Goal: Contribute content

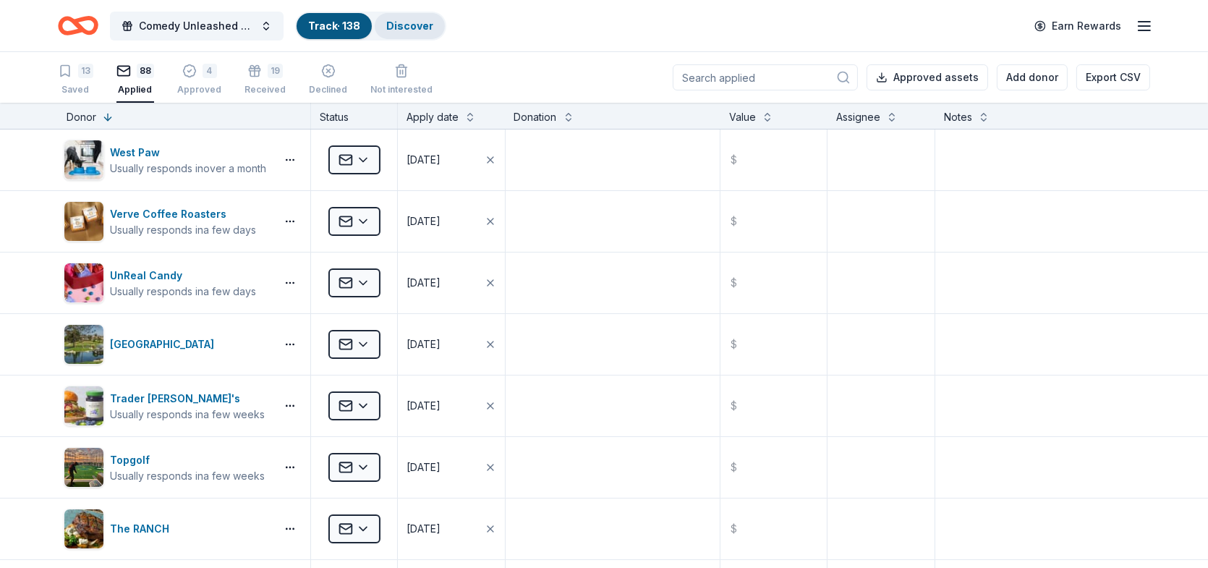
click at [423, 25] on link "Discover" at bounding box center [409, 26] width 47 height 12
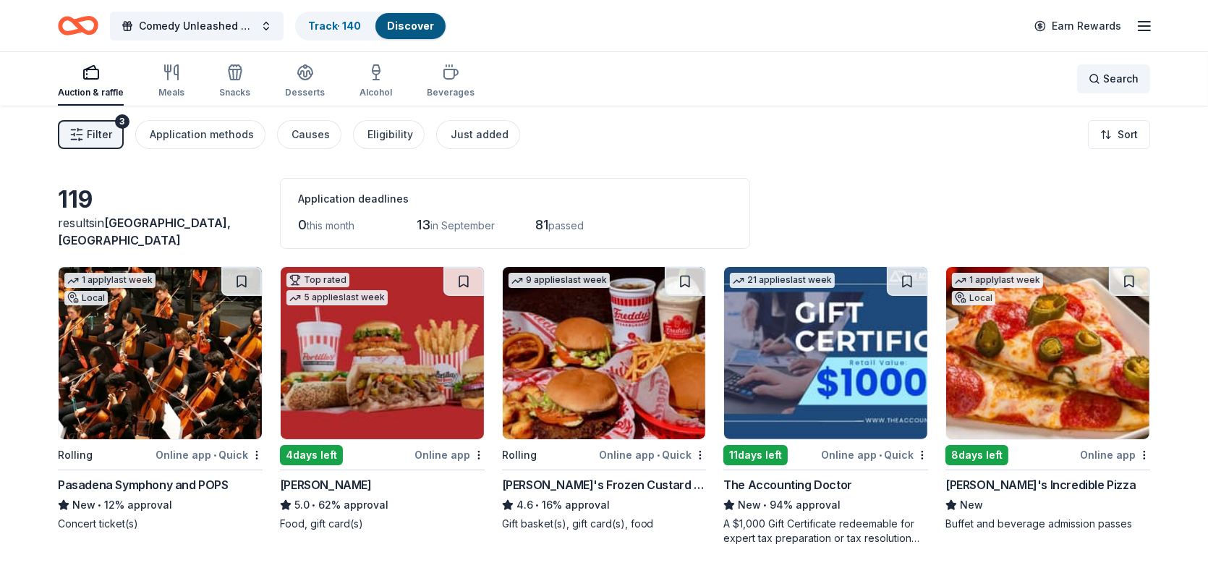
click at [1099, 72] on div "Search" at bounding box center [1114, 78] width 50 height 17
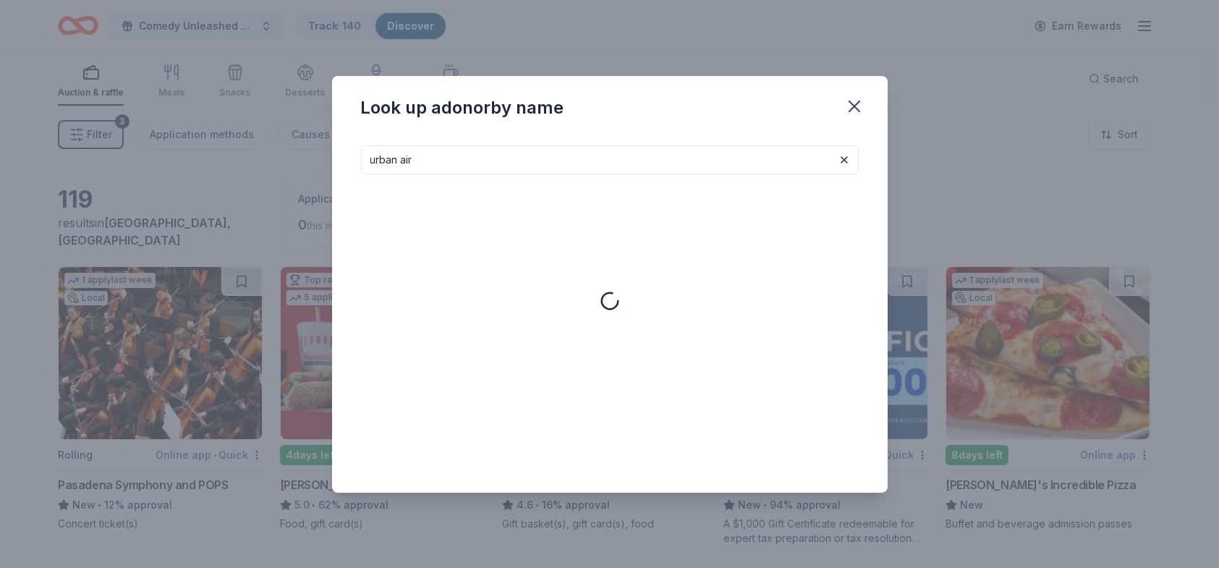
type input "urban air"
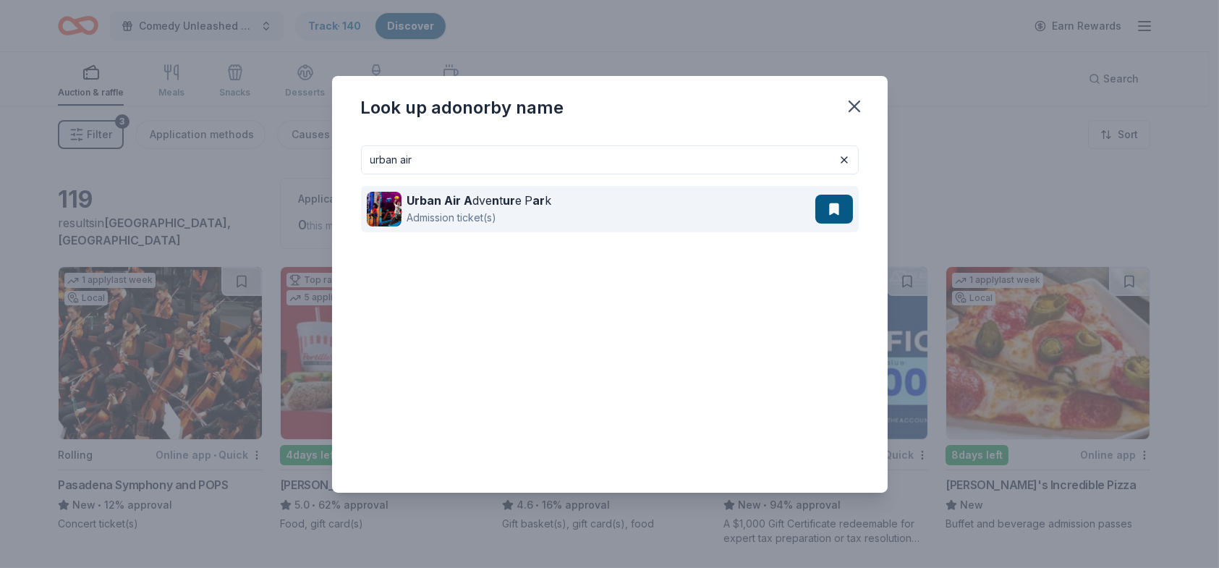
click at [519, 206] on div "Urban Air A dve n t ur e P ar k" at bounding box center [479, 200] width 145 height 17
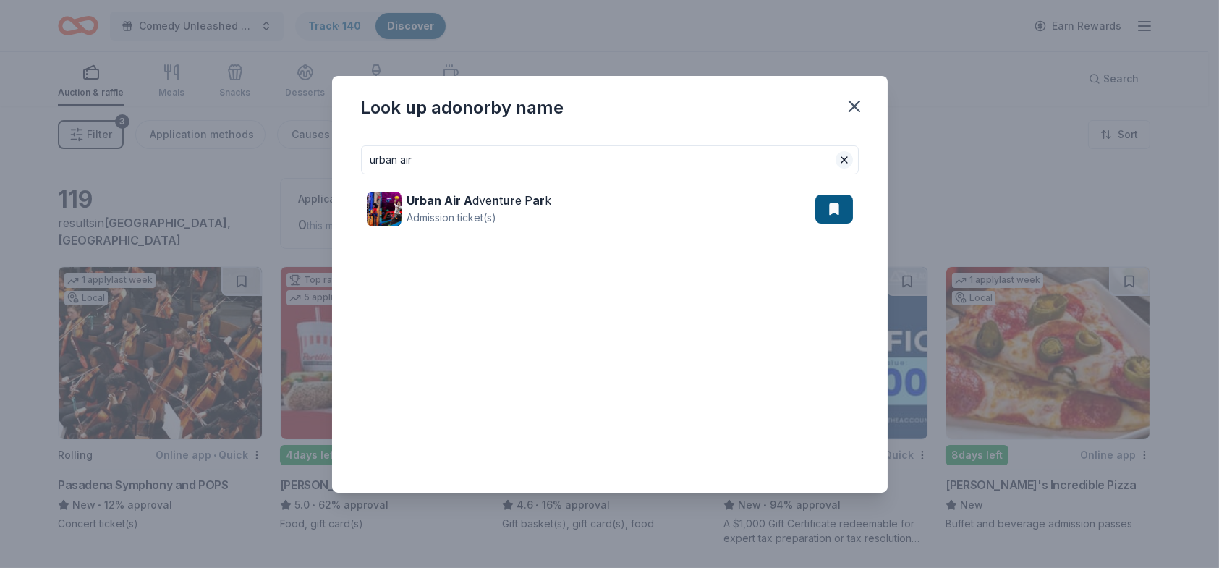
click at [842, 160] on button at bounding box center [844, 159] width 17 height 17
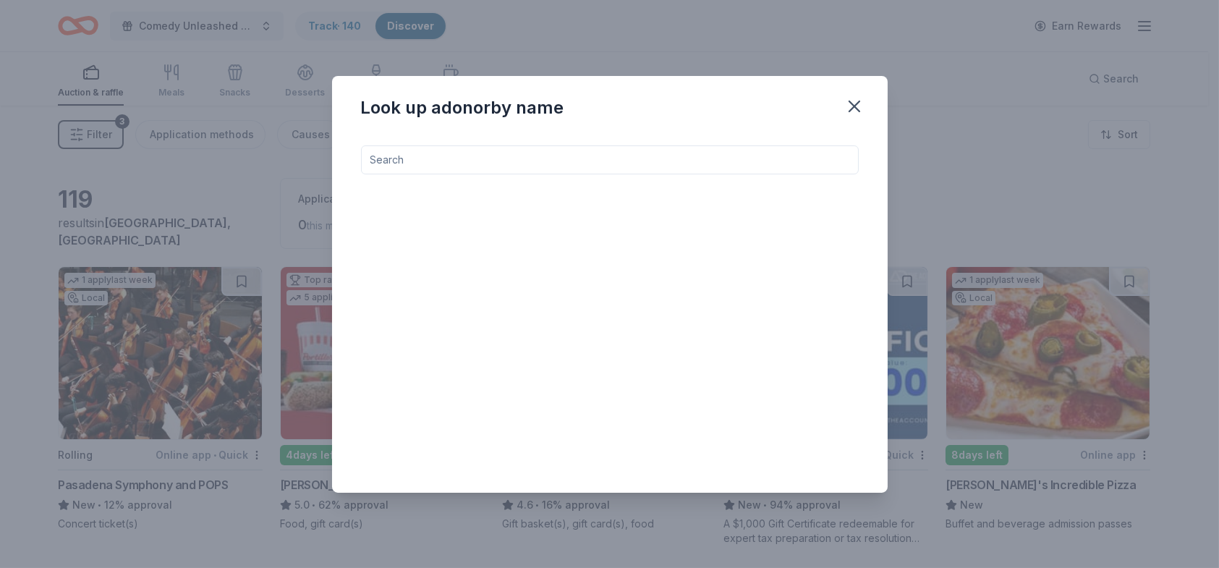
click at [372, 159] on input at bounding box center [610, 159] width 498 height 29
drag, startPoint x: 366, startPoint y: 160, endPoint x: 391, endPoint y: 157, distance: 24.8
click at [386, 160] on input "the grove" at bounding box center [610, 159] width 498 height 29
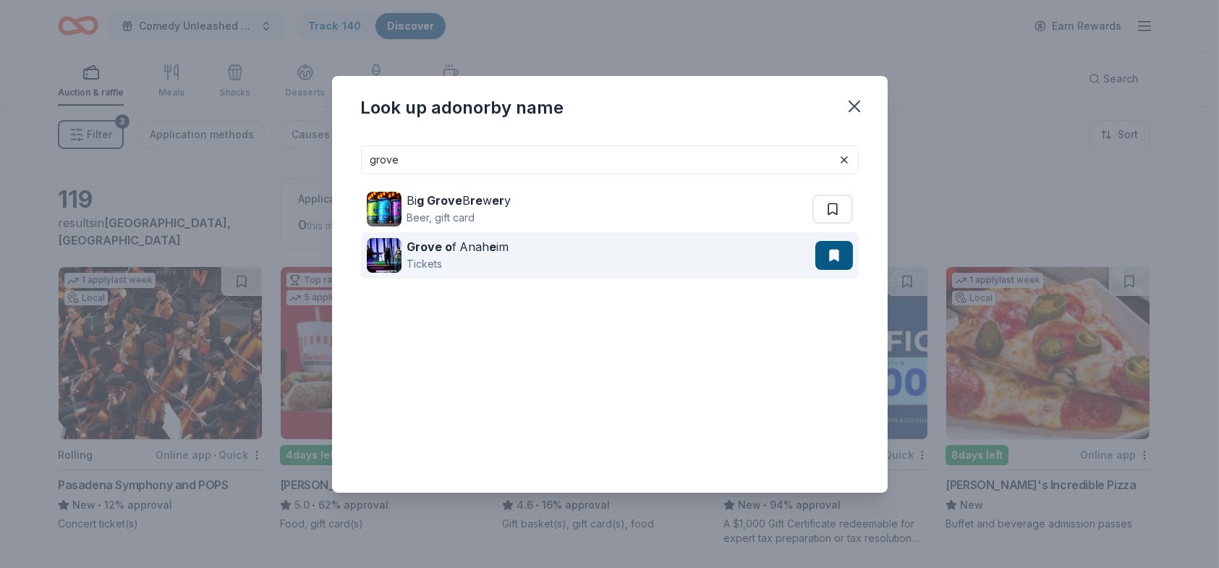
type input "grove"
click at [470, 242] on div "Grove o f Anah e im" at bounding box center [458, 246] width 102 height 17
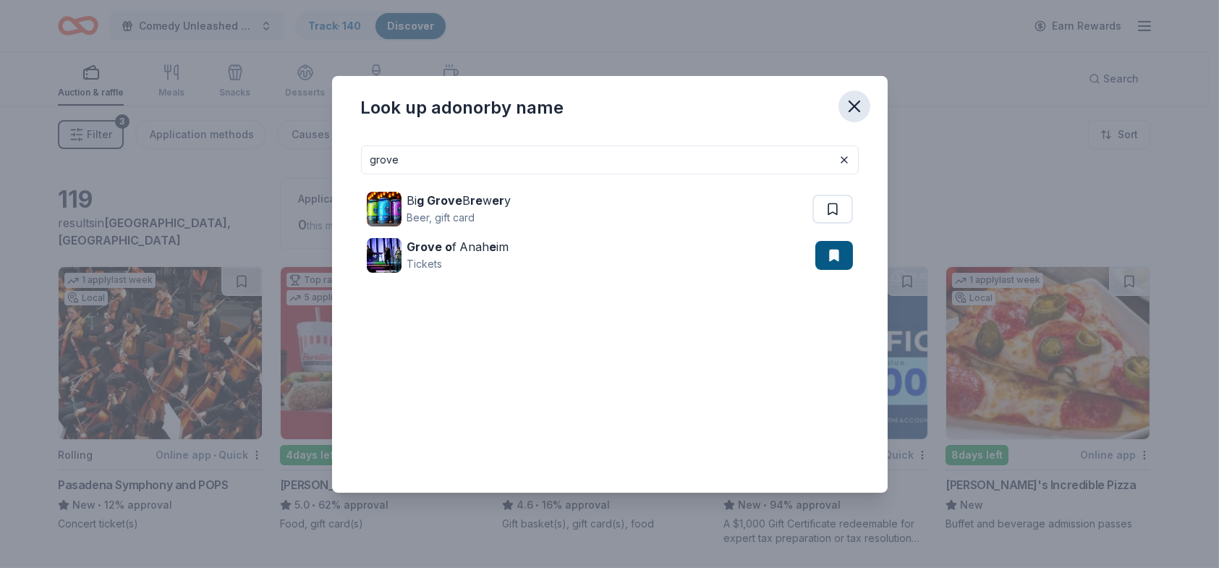
click at [860, 103] on icon "button" at bounding box center [854, 106] width 20 height 20
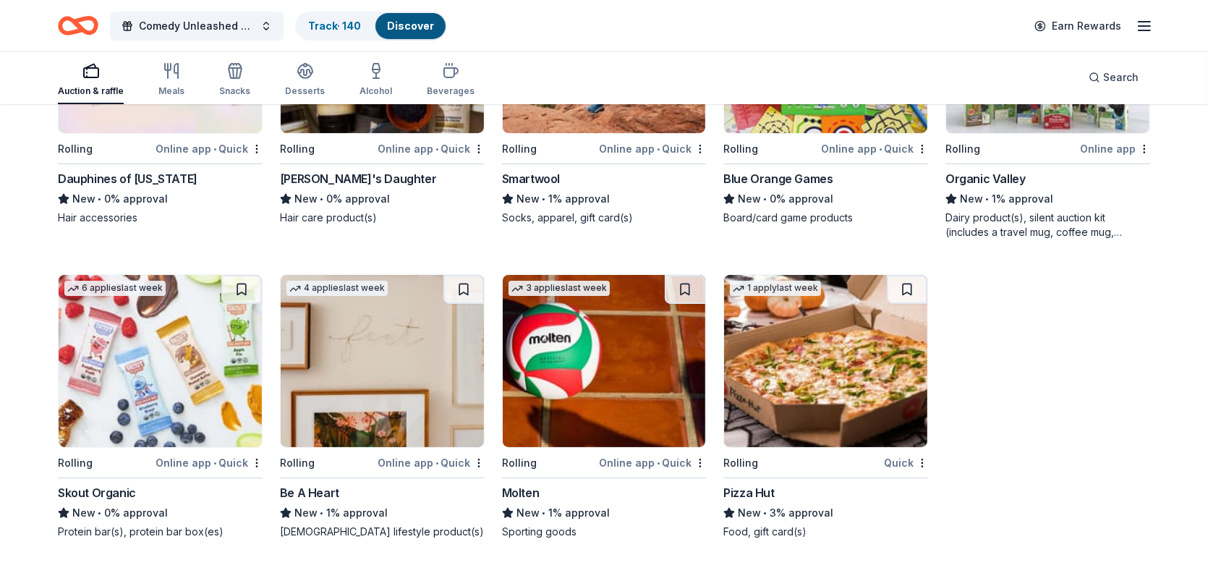
scroll to position [7095, 0]
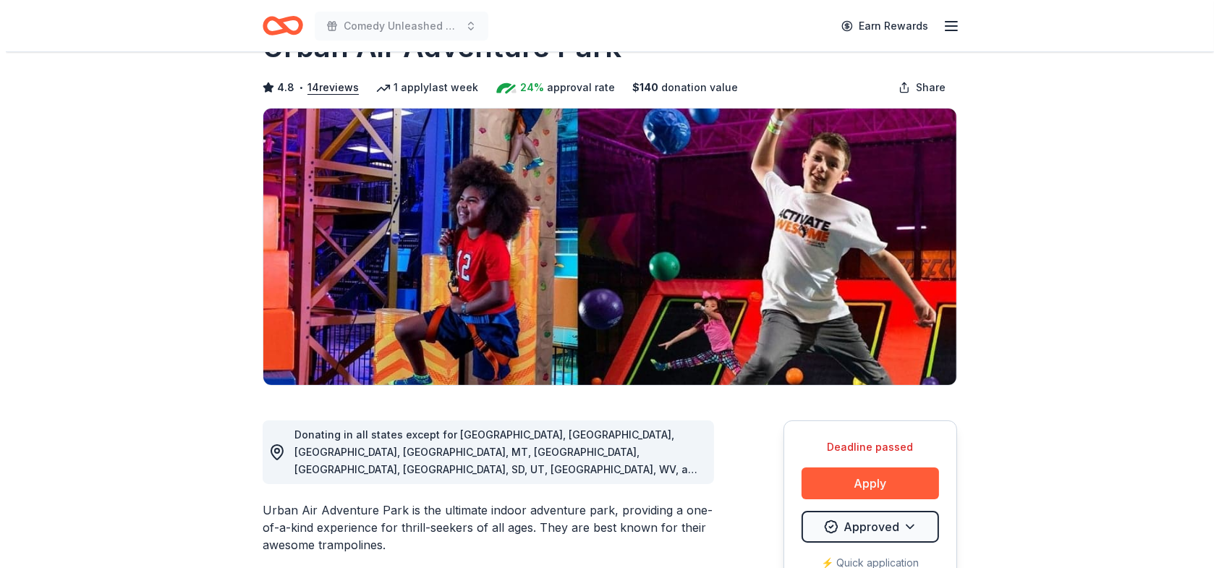
scroll to position [145, 0]
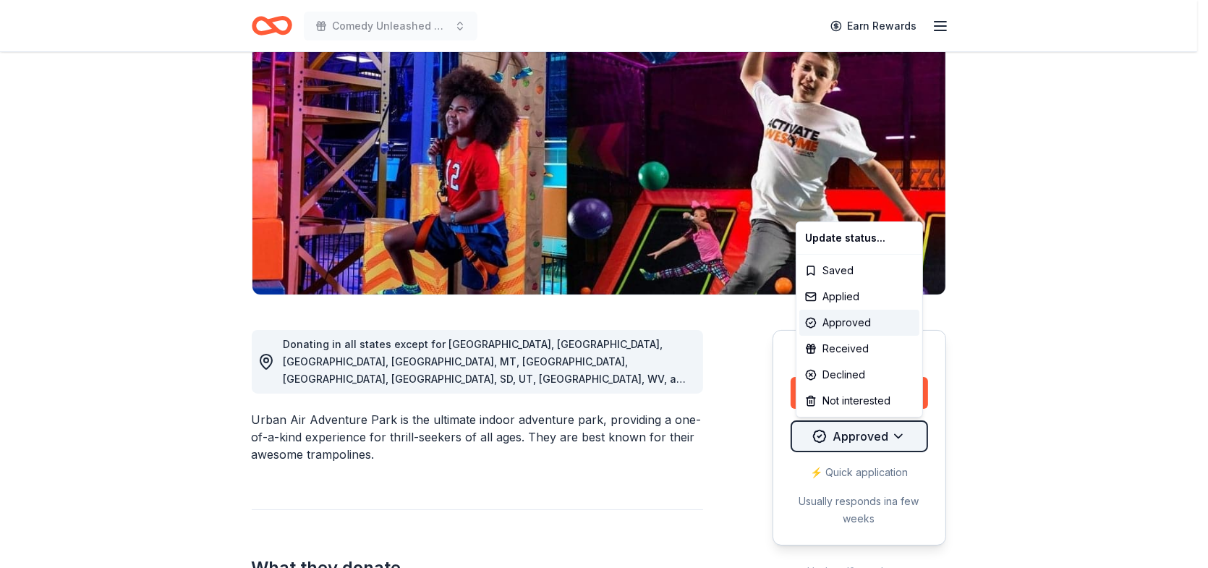
click at [901, 423] on html "Comedy Unleashed 2025 Earn Rewards Deadline passed Share Urban Air Adventure Pa…" at bounding box center [604, 139] width 1208 height 568
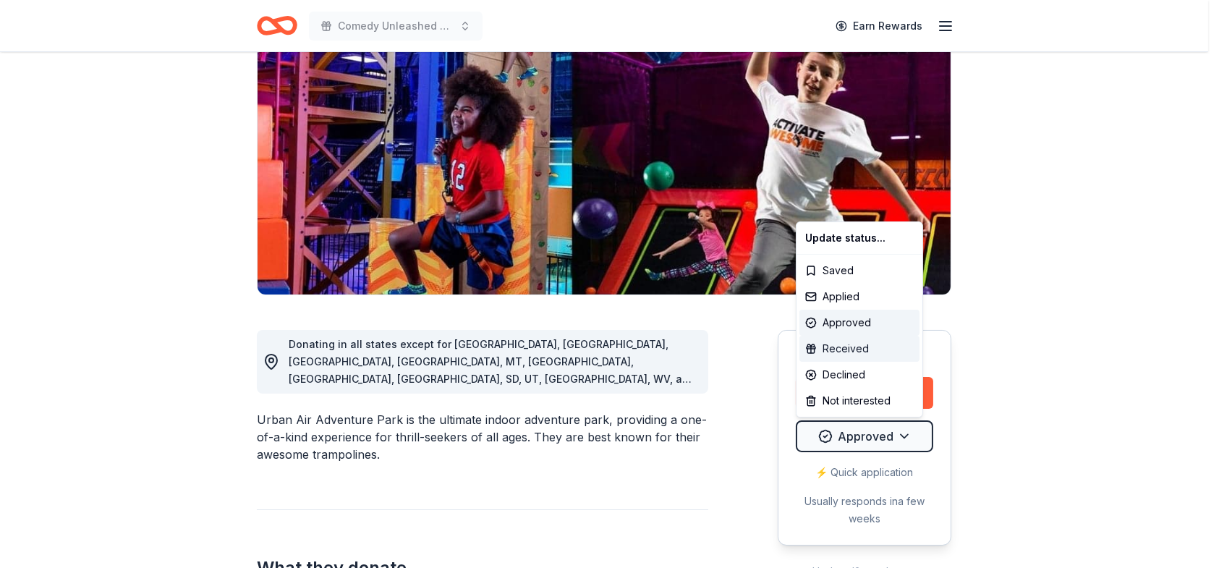
click at [847, 352] on div "Received" at bounding box center [860, 349] width 120 height 26
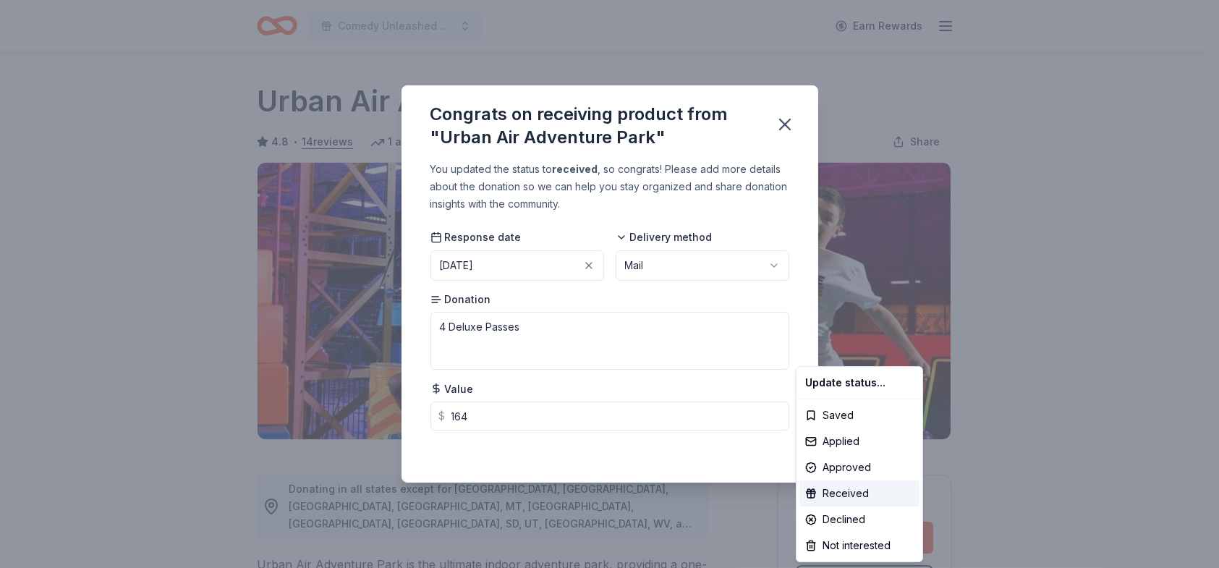
click at [727, 451] on html "Comedy Unleashed 2025 Earn Rewards Deadline passed Share Urban Air Adventure Pa…" at bounding box center [609, 284] width 1219 height 568
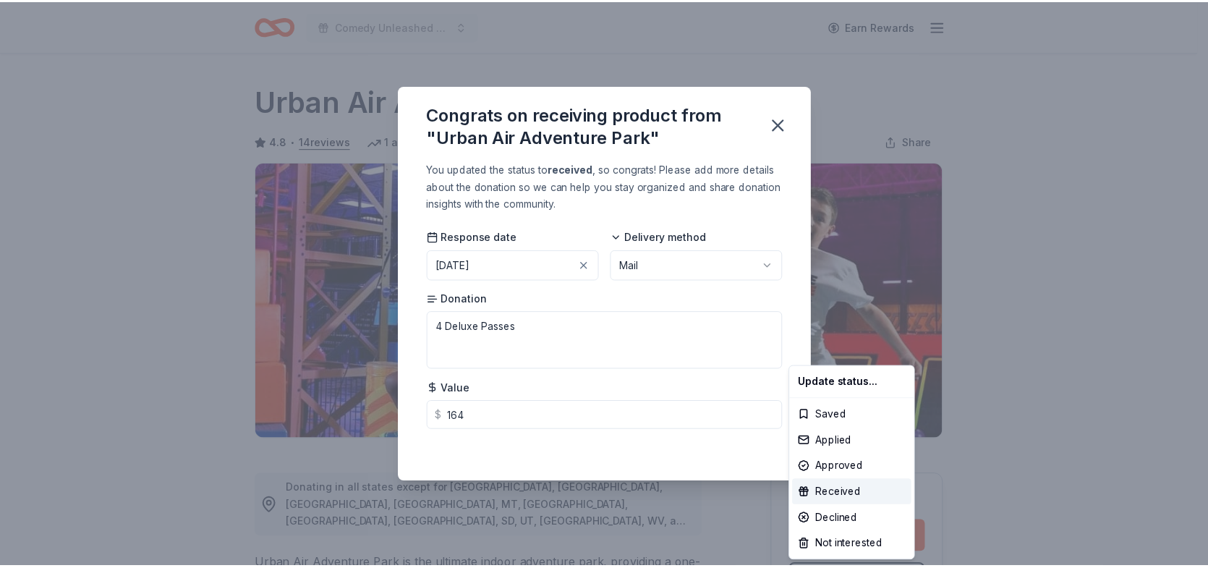
scroll to position [28, 0]
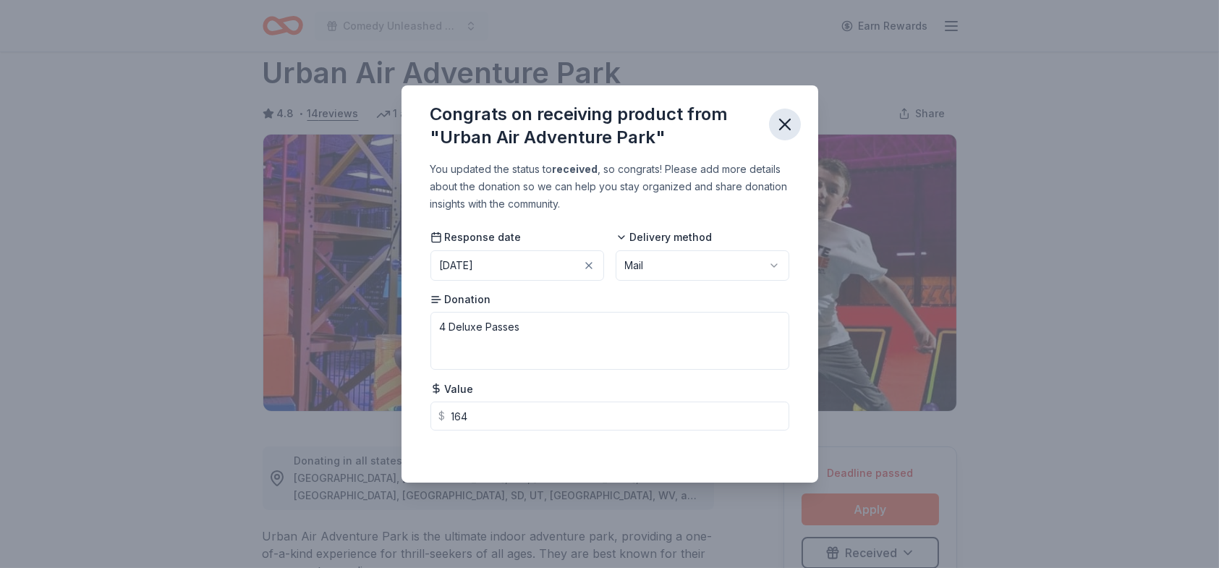
click at [785, 125] on icon "button" at bounding box center [785, 124] width 10 height 10
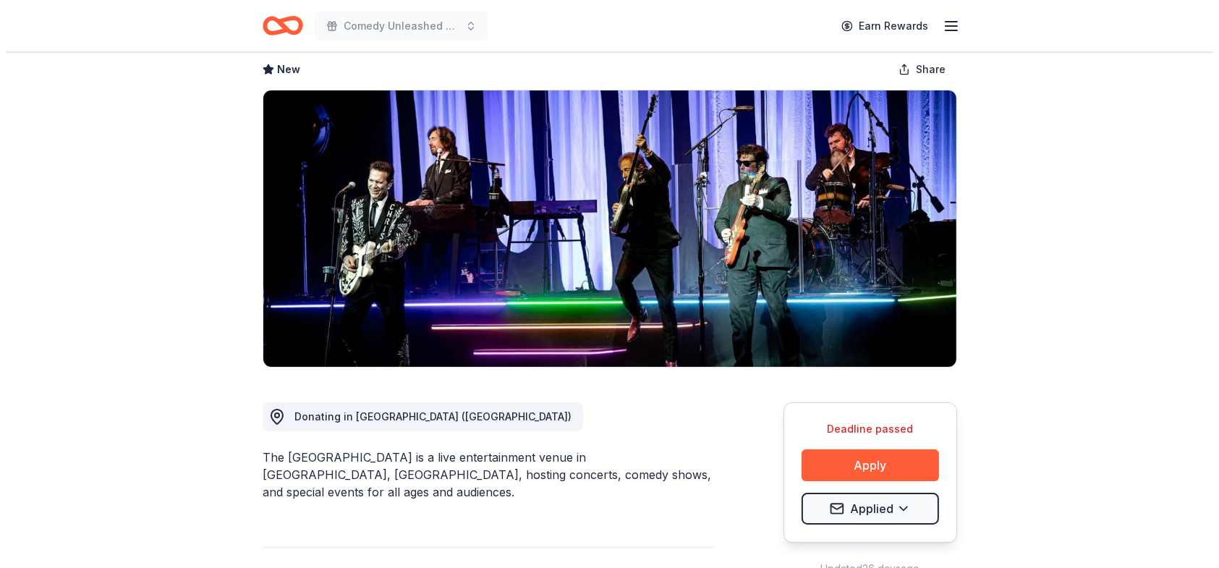
scroll to position [145, 0]
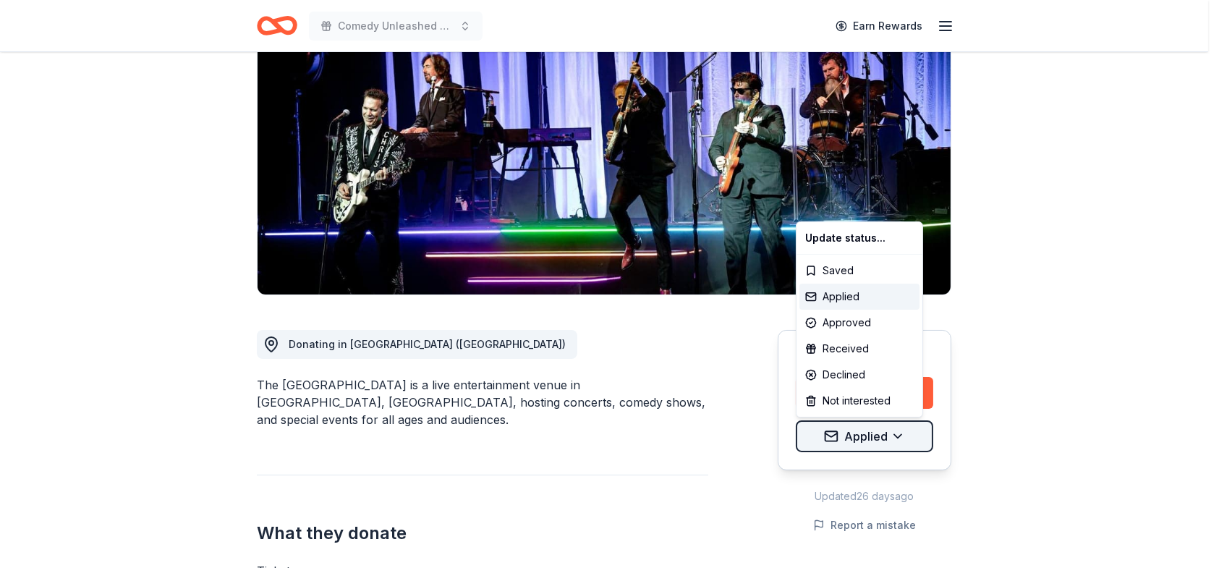
click at [899, 423] on html "Comedy Unleashed 2025 Earn Rewards Deadline passed Share Grove of Anaheim New S…" at bounding box center [609, 139] width 1219 height 568
click at [863, 347] on div "Received" at bounding box center [860, 349] width 120 height 26
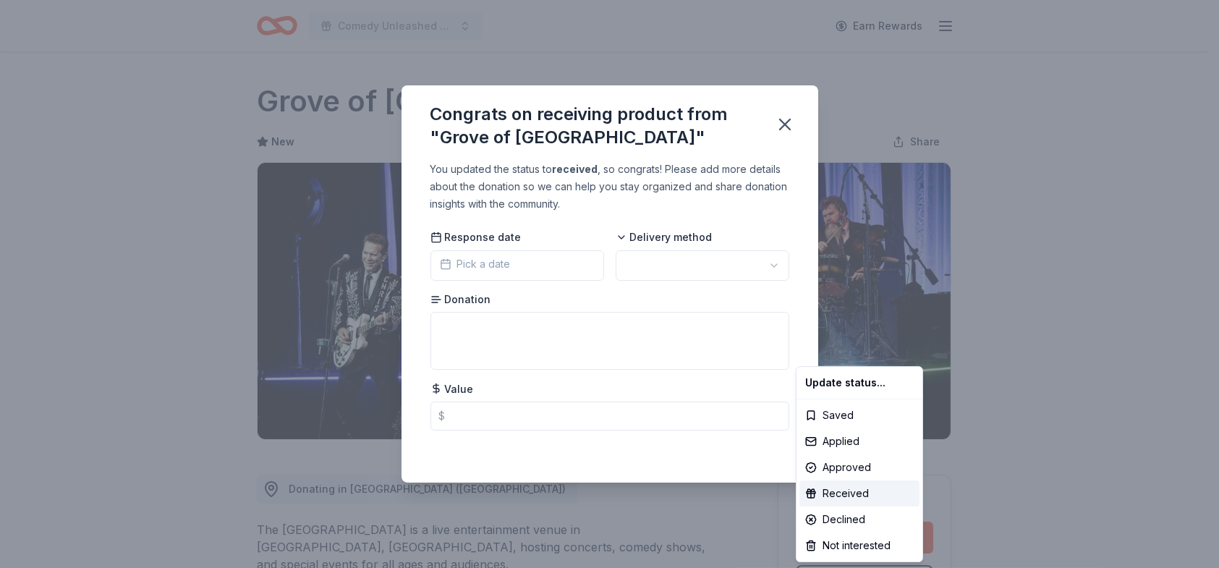
scroll to position [0, 0]
click at [671, 449] on html "Comedy Unleashed 2025 Earn Rewards Deadline passed Share Grove of Anaheim New S…" at bounding box center [609, 284] width 1219 height 568
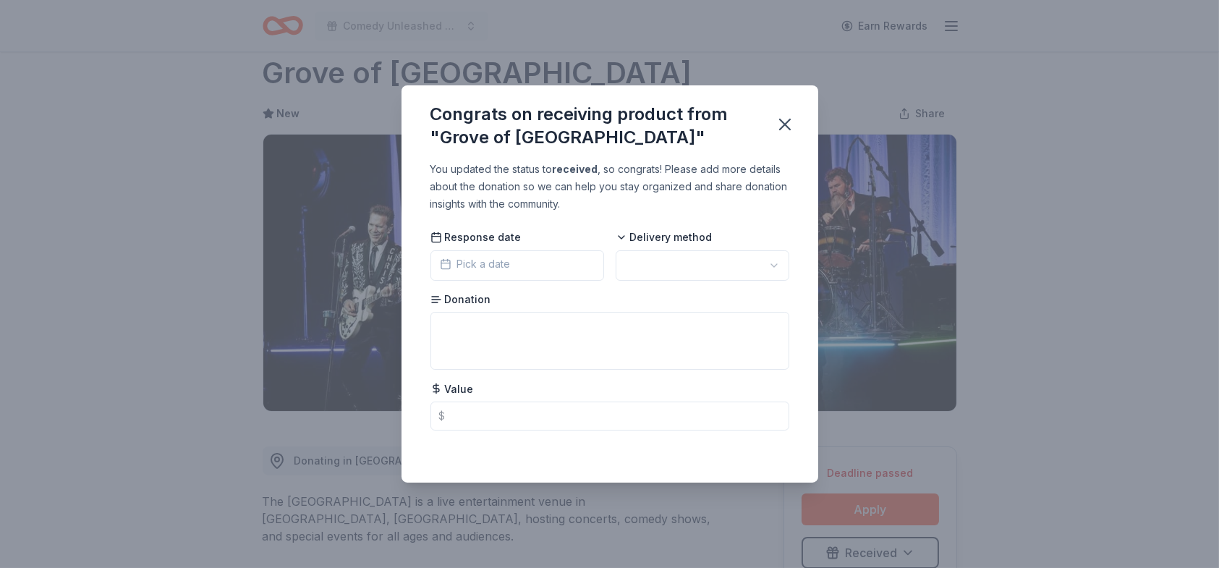
click at [772, 265] on html "Comedy Unleashed 2025 Earn Rewards Deadline passed Share Grove of Anaheim New S…" at bounding box center [609, 256] width 1219 height 568
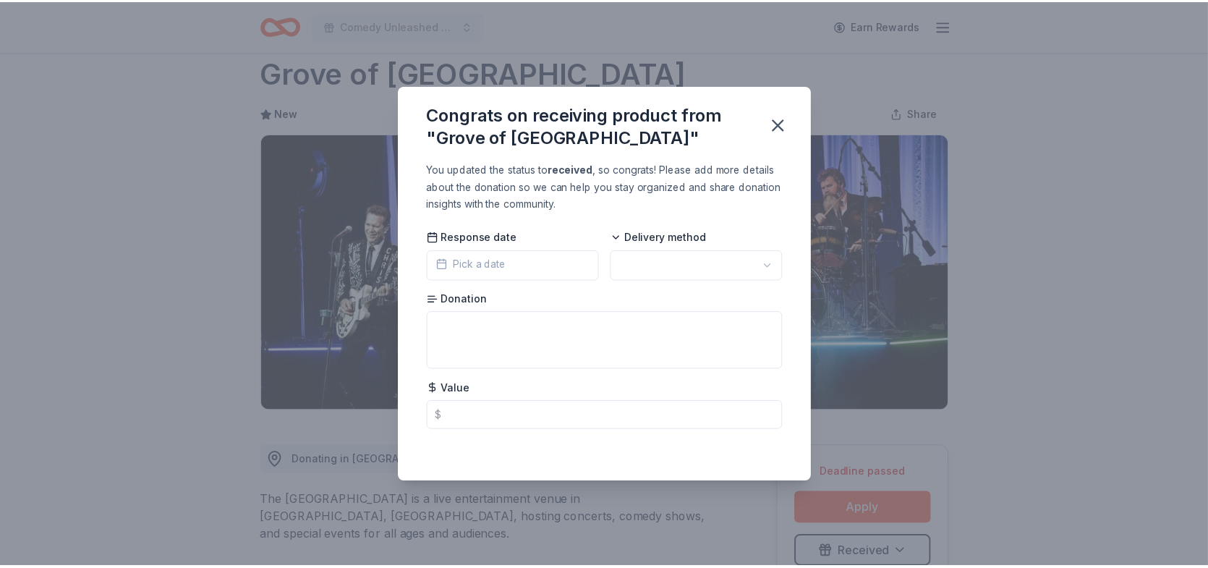
scroll to position [0, 0]
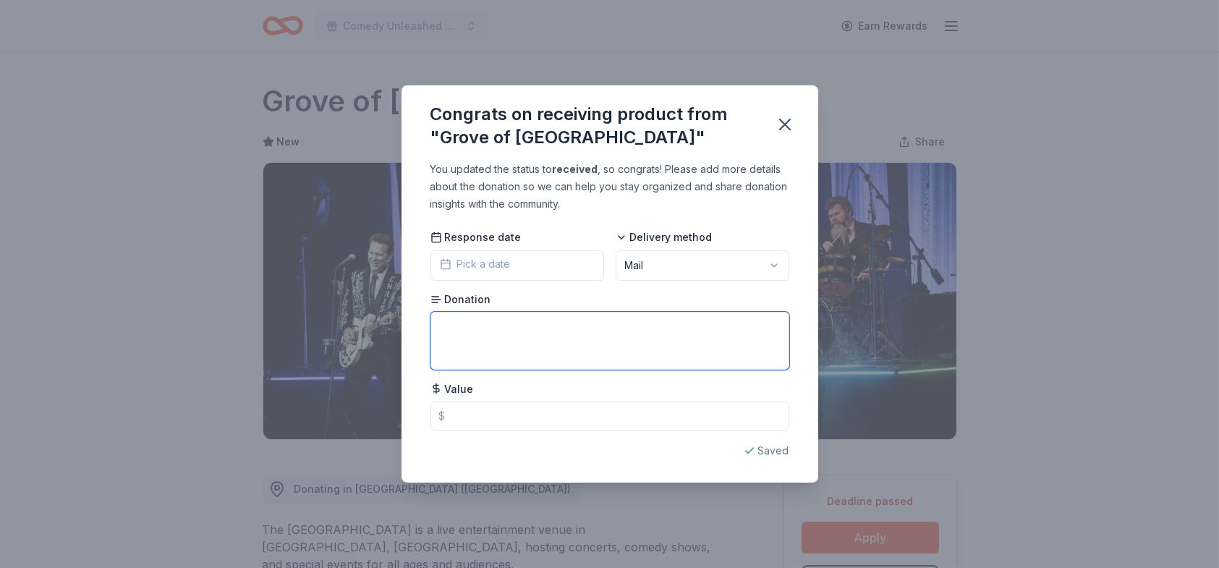
click at [609, 326] on textarea at bounding box center [610, 341] width 359 height 58
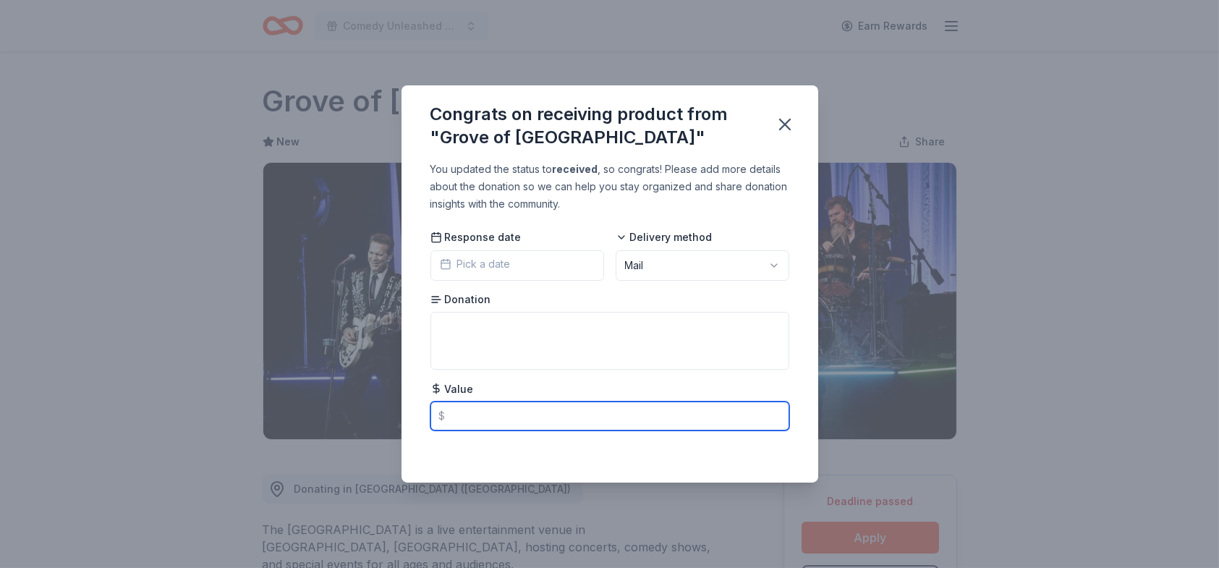
click at [592, 426] on input "text" at bounding box center [610, 416] width 359 height 29
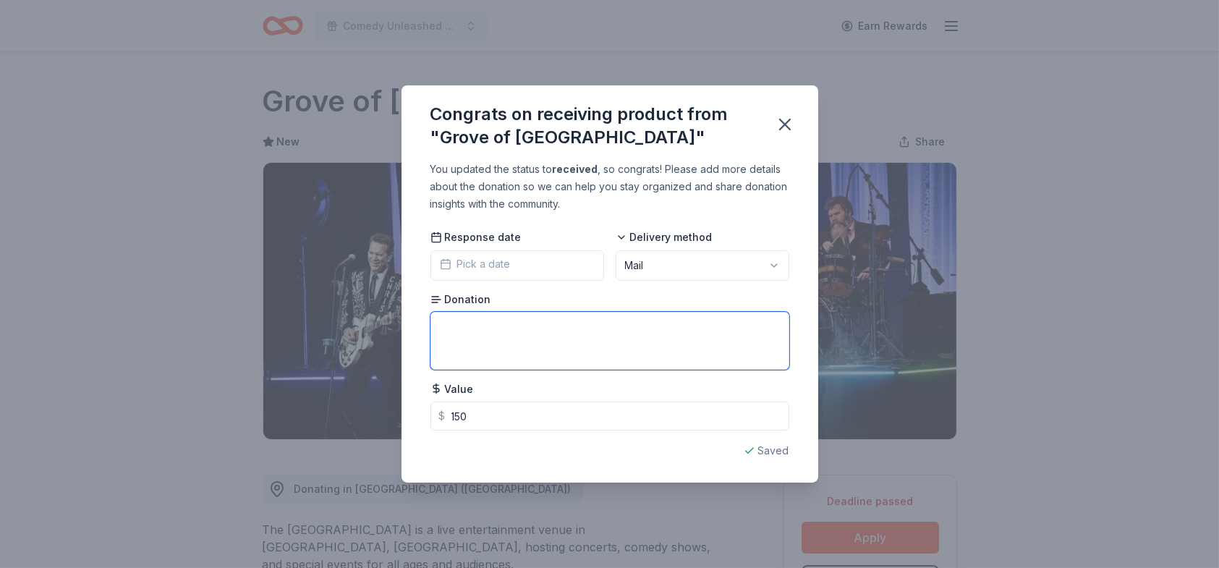
type input "150.00"
click at [517, 326] on textarea at bounding box center [610, 341] width 359 height 58
type textarea "Certificate for 2 concert tickets"
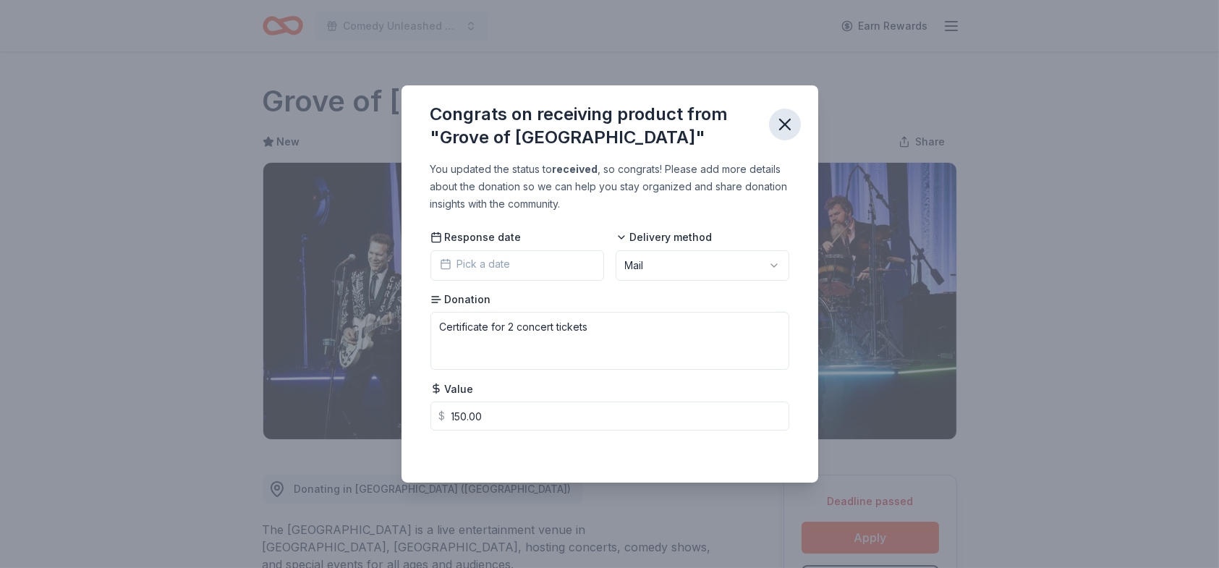
click at [779, 125] on icon "button" at bounding box center [785, 124] width 20 height 20
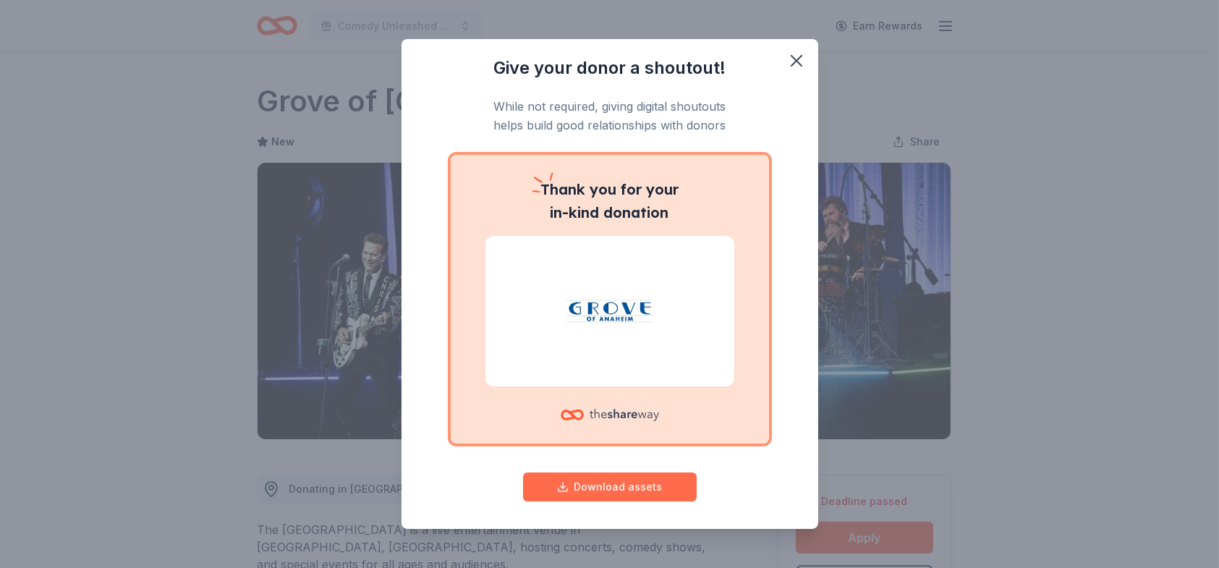
click at [605, 481] on button "Download assets" at bounding box center [610, 487] width 174 height 29
click at [787, 56] on icon "button" at bounding box center [797, 61] width 20 height 20
